Goal: Information Seeking & Learning: Find specific fact

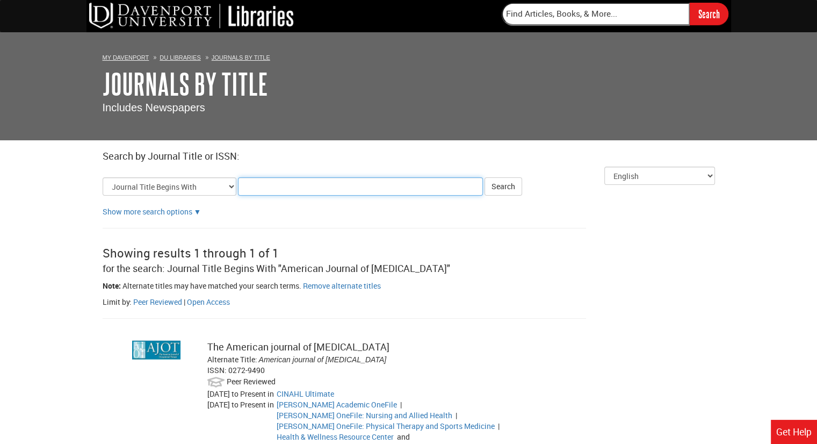
click at [287, 187] on input "Title Search Criteria" at bounding box center [360, 186] width 245 height 18
type input "[MEDICAL_DATA]"
click button "Search" at bounding box center [503, 186] width 38 height 18
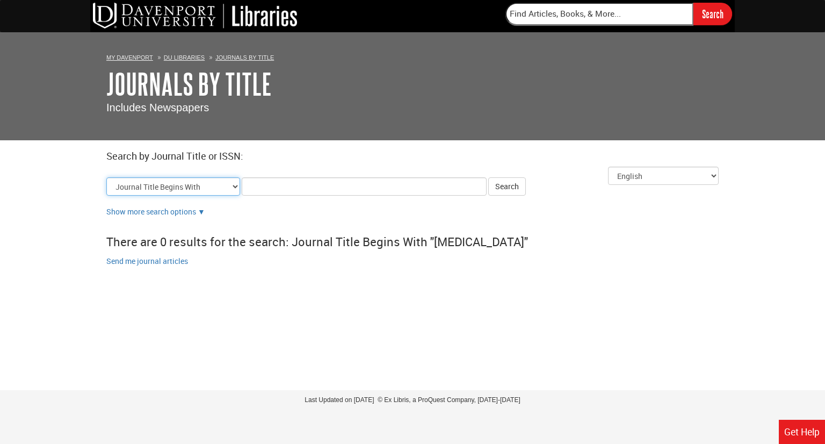
click at [217, 190] on select "Journal Title Begins With Journal Title Equals Journal Title Contains All Words…" at bounding box center [173, 186] width 134 height 18
click at [204, 193] on select "Journal Title Begins With Journal Title Equals Journal Title Contains All Words…" at bounding box center [173, 186] width 134 height 18
select select "alternate_title_equals"
click at [106, 177] on select "Journal Title Begins With Journal Title Equals Journal Title Contains All Words…" at bounding box center [173, 186] width 134 height 18
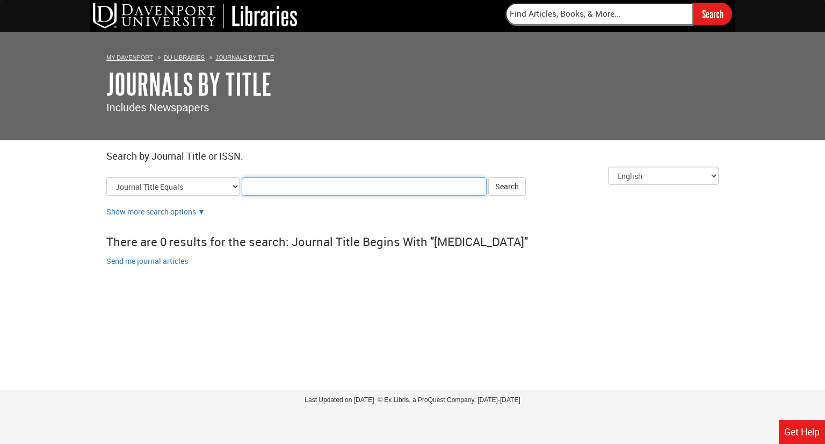
click at [254, 190] on input "Title Search Criteria" at bounding box center [364, 186] width 245 height 18
type input "[MEDICAL_DATA]"
click button "Search" at bounding box center [507, 186] width 38 height 18
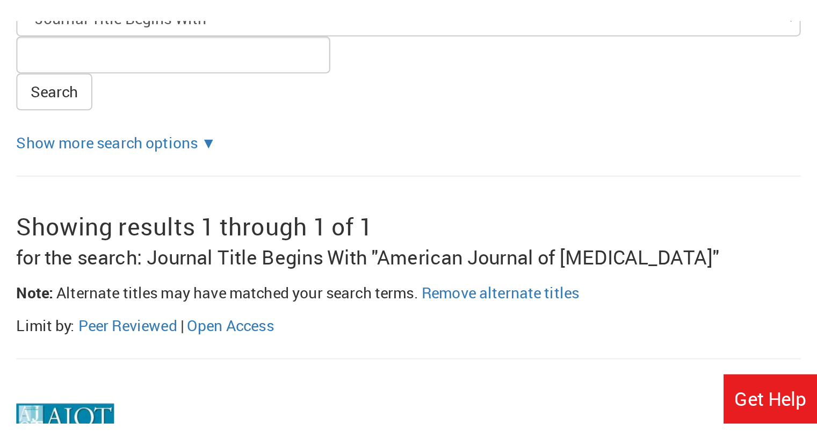
scroll to position [114, 0]
